Goal: Find specific page/section: Find specific page/section

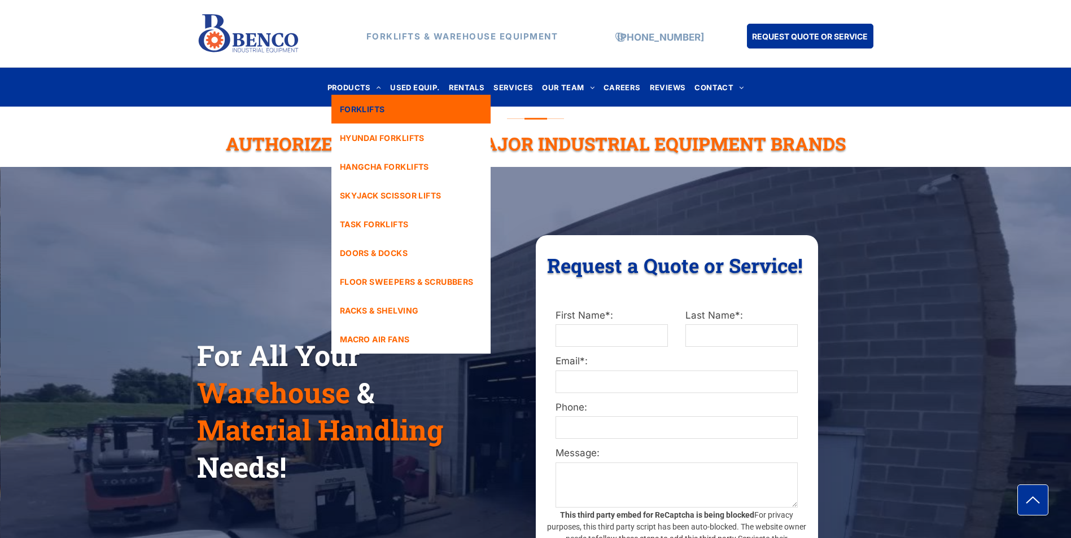
click at [352, 111] on span "FORKLIFTS" at bounding box center [362, 109] width 45 height 12
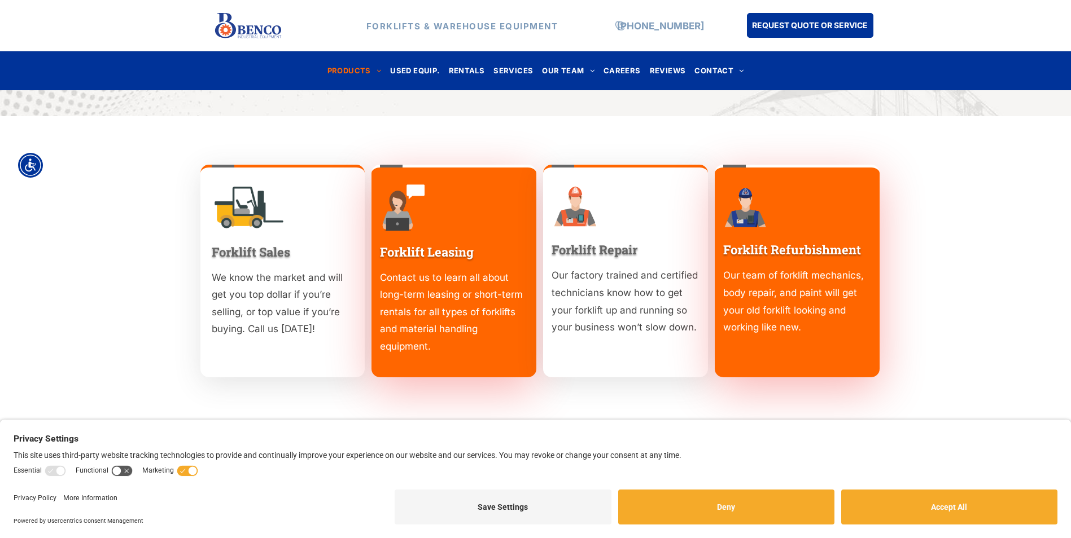
scroll to position [882, 0]
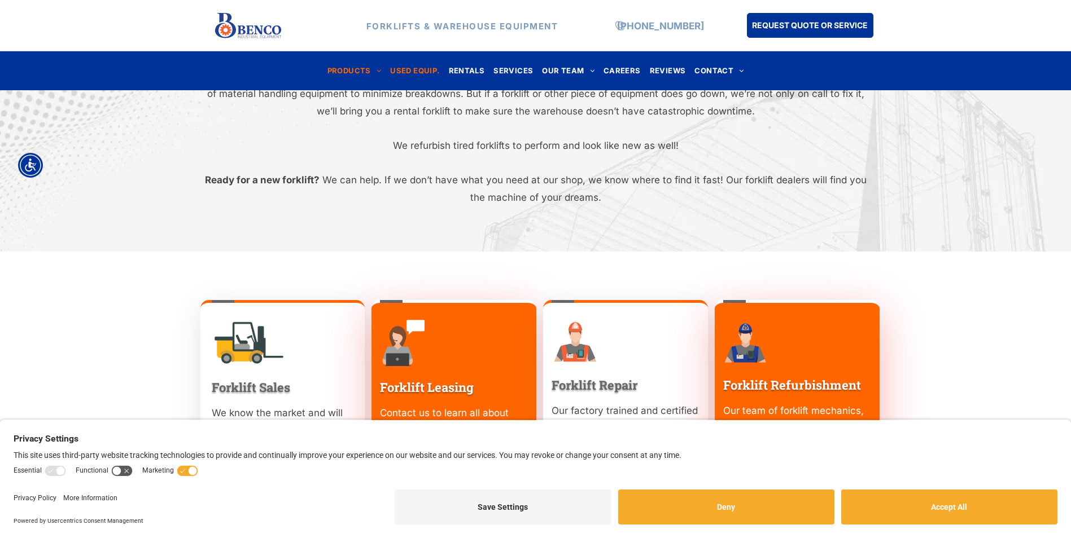
click at [431, 71] on span "USED EQUIP." at bounding box center [414, 70] width 49 height 15
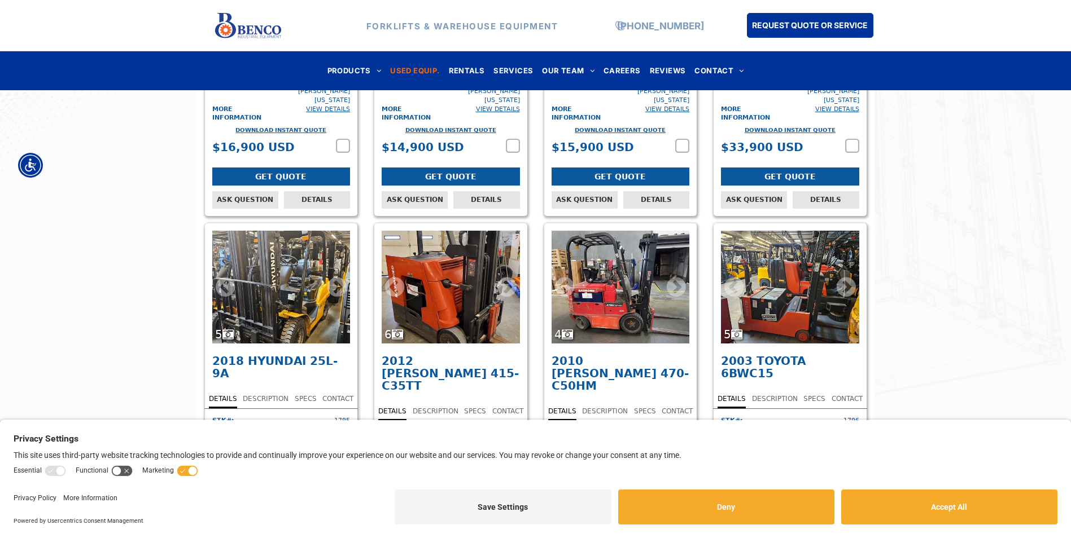
scroll to position [3167, 0]
